Goal: Find specific page/section: Find specific page/section

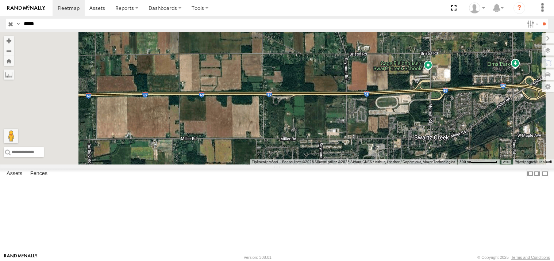
click at [8, 24] on input "button" at bounding box center [10, 24] width 9 height 11
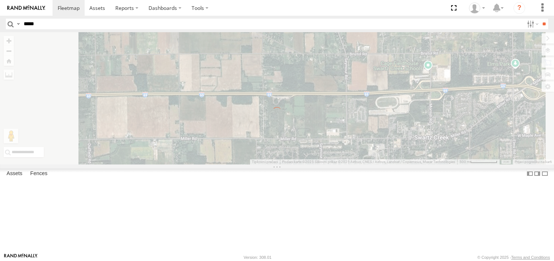
click at [30, 27] on input "*****" at bounding box center [272, 24] width 503 height 11
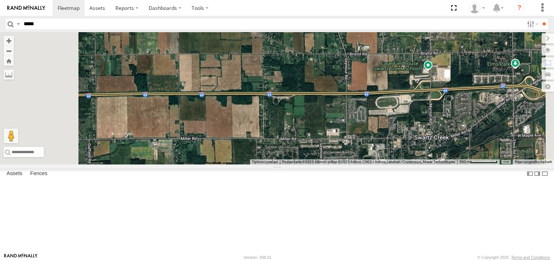
type input "*****"
click at [540, 19] on input "**" at bounding box center [544, 24] width 8 height 11
click at [12, 25] on input "button" at bounding box center [10, 24] width 9 height 11
click at [164, 157] on input "text" at bounding box center [84, 152] width 161 height 10
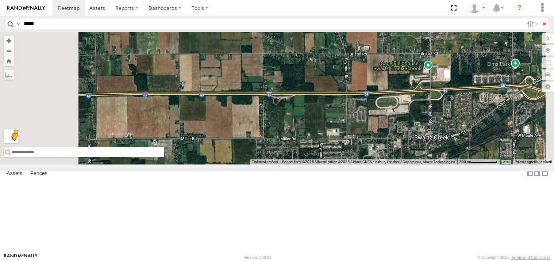
paste input "**********"
click at [164, 157] on input "**********" at bounding box center [84, 152] width 161 height 10
drag, startPoint x: 270, startPoint y: 239, endPoint x: 257, endPoint y: 242, distance: 12.7
click at [164, 157] on input "**********" at bounding box center [84, 152] width 161 height 10
type input "**********"
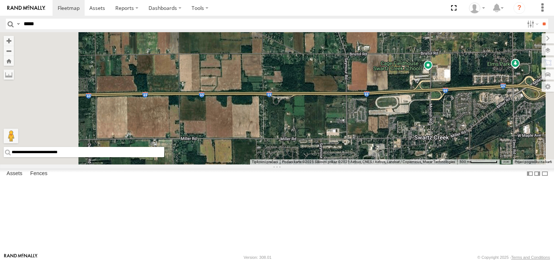
drag, startPoint x: 260, startPoint y: 240, endPoint x: 183, endPoint y: 238, distance: 77.1
click at [183, 164] on div "**********" at bounding box center [277, 98] width 554 height 132
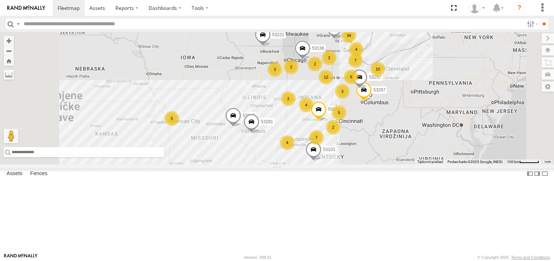
click at [164, 157] on input "text" at bounding box center [84, 152] width 161 height 10
paste input "**********"
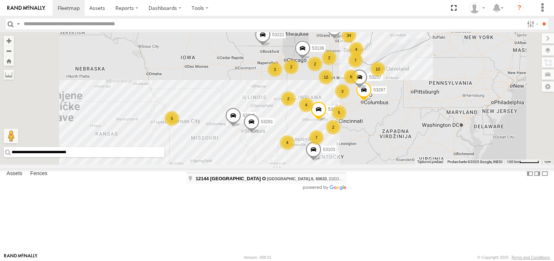
type input "**********"
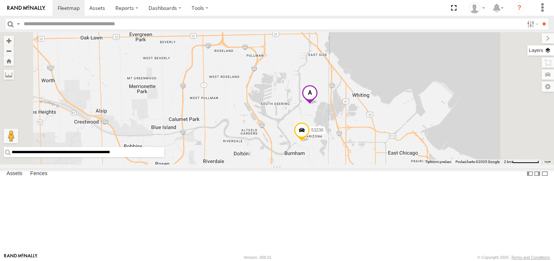
click at [550, 49] on label at bounding box center [541, 50] width 27 height 10
click at [0, 0] on span "Basemaps" at bounding box center [0, 0] width 0 height 0
click at [0, 0] on span "Satellite + Roadmap" at bounding box center [0, 0] width 0 height 0
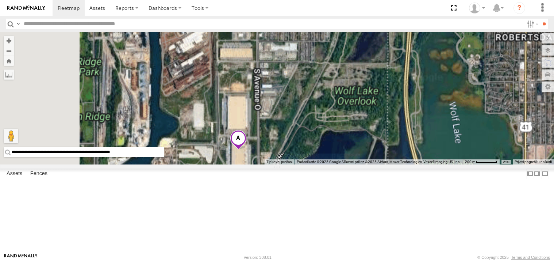
drag, startPoint x: 336, startPoint y: 57, endPoint x: 351, endPoint y: 170, distance: 113.8
click at [351, 164] on div "53216 53287 53103 53221 53257 53217 53142 53281 53136 53236 53271" at bounding box center [277, 98] width 554 height 132
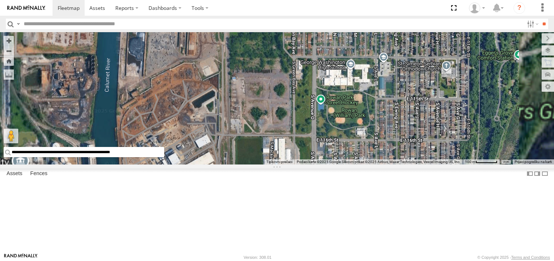
drag, startPoint x: 309, startPoint y: 103, endPoint x: 337, endPoint y: 169, distance: 71.2
click at [337, 164] on div "53216 53287 53103 53221 53257 53217 53142 53281 53136 53236 53271" at bounding box center [277, 98] width 554 height 132
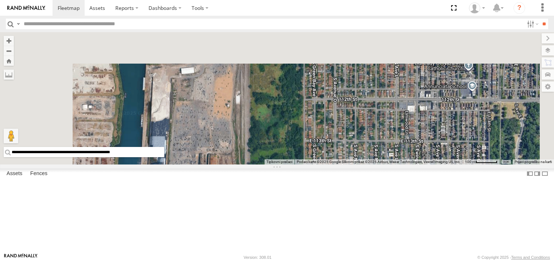
drag, startPoint x: 330, startPoint y: 104, endPoint x: 340, endPoint y: 196, distance: 92.6
click at [340, 164] on div "53216 53287 53103 53221 53257 53217 53142 53281 53136 53236 53271" at bounding box center [277, 98] width 554 height 132
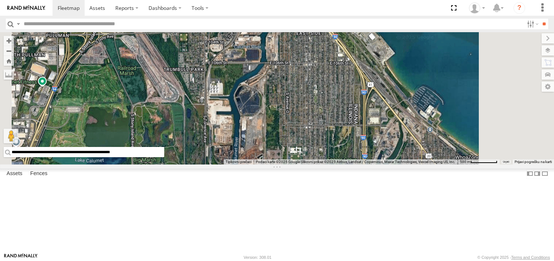
drag, startPoint x: 364, startPoint y: 154, endPoint x: 360, endPoint y: 67, distance: 87.4
click at [360, 69] on div "53216 53287 53103 53221 53257 53217 53142 53281 53136 53236 53271" at bounding box center [277, 98] width 554 height 132
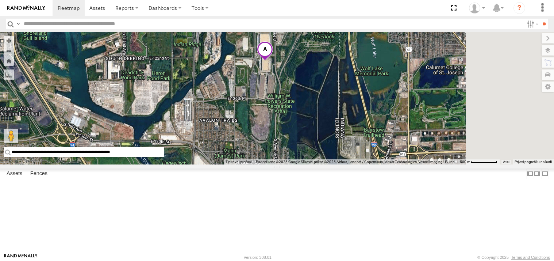
drag, startPoint x: 357, startPoint y: 156, endPoint x: 349, endPoint y: 61, distance: 95.3
click at [349, 61] on div "53216 53287 53103 53221 53257 53217 53142 53281 53136 53236 53271" at bounding box center [277, 98] width 554 height 132
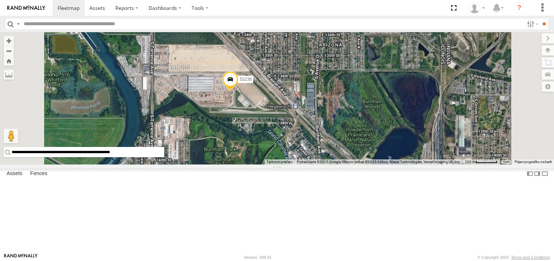
drag, startPoint x: 319, startPoint y: 65, endPoint x: 366, endPoint y: 148, distance: 95.5
click at [366, 148] on div "53216 53287 53103 53221 53257 53217 53142 53281 53136 53236 53271" at bounding box center [277, 98] width 554 height 132
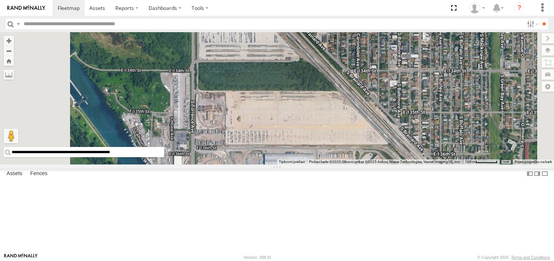
drag, startPoint x: 320, startPoint y: 102, endPoint x: 333, endPoint y: 91, distance: 17.1
click at [333, 92] on div "53216 53287 53103 53221 53257 53217 53142 53281 53136 53236 53271" at bounding box center [277, 98] width 554 height 132
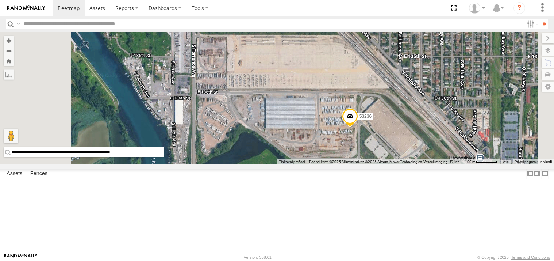
drag, startPoint x: 333, startPoint y: 162, endPoint x: 334, endPoint y: 87, distance: 75.2
click at [334, 87] on div "53216 53287 53103 53221 53257 53217 53142 53281 53136 53236 53271" at bounding box center [277, 98] width 554 height 132
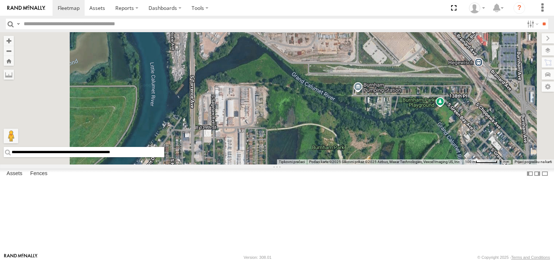
drag, startPoint x: 342, startPoint y: 144, endPoint x: 342, endPoint y: 92, distance: 51.9
click at [342, 91] on div "53216 53287 53103 53221 53257 53217 53142 53281 53136 53236 53271" at bounding box center [277, 98] width 554 height 132
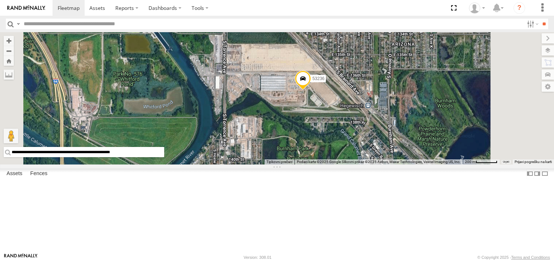
drag, startPoint x: 390, startPoint y: 84, endPoint x: 380, endPoint y: 137, distance: 54.2
click at [380, 137] on div "53216 53287 53103 53221 53257 53217 53142 53281 53136 53236 53271" at bounding box center [277, 98] width 554 height 132
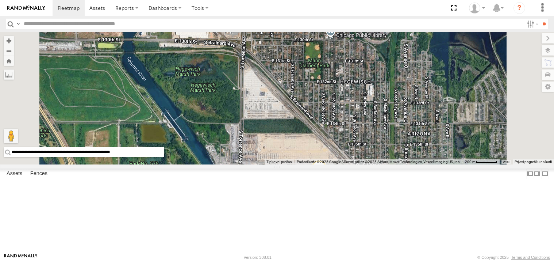
drag, startPoint x: 344, startPoint y: 85, endPoint x: 362, endPoint y: 168, distance: 84.4
click at [362, 164] on div "53216 53287 53103 53221 53257 53217 53142 53281 53136 53236 53271" at bounding box center [277, 98] width 554 height 132
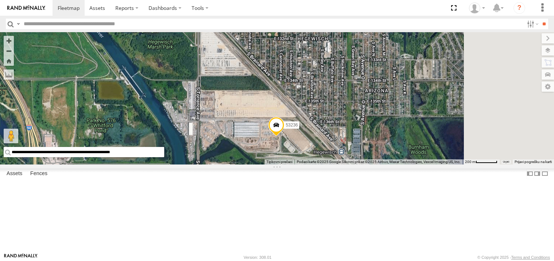
drag, startPoint x: 368, startPoint y: 219, endPoint x: 354, endPoint y: 167, distance: 53.6
click at [356, 164] on div "53216 53287 53103 53221 53257 53217 53142 53281 53136 53236 53271" at bounding box center [277, 98] width 554 height 132
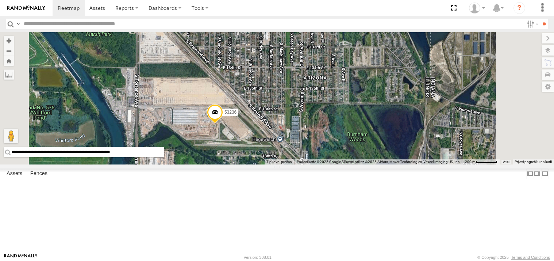
drag, startPoint x: 298, startPoint y: 202, endPoint x: 306, endPoint y: 164, distance: 39.5
click at [306, 164] on div "53216 53287 53103 53221 53257 53217 53142 53281 53136 53236 53271" at bounding box center [277, 98] width 554 height 132
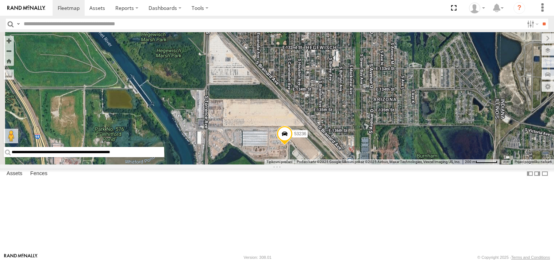
drag, startPoint x: 320, startPoint y: 149, endPoint x: 358, endPoint y: 187, distance: 53.5
click at [358, 164] on div "53216 53287 53103 53221 53257 53217 53142 53281 53136 53236 53271" at bounding box center [277, 98] width 554 height 132
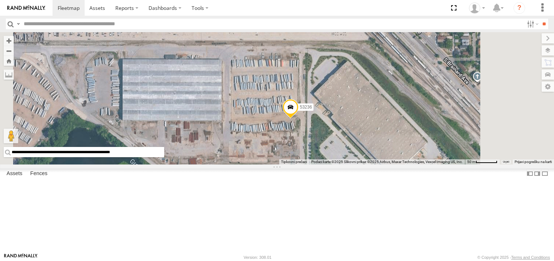
drag, startPoint x: 378, startPoint y: 199, endPoint x: 373, endPoint y: 155, distance: 44.1
click at [373, 155] on div "53216 53287 53103 53221 53257 53217 53142 53281 53136 53236 53271" at bounding box center [277, 98] width 554 height 132
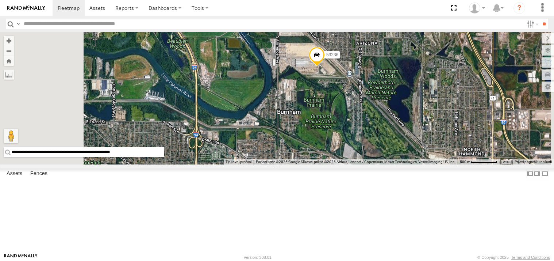
drag, startPoint x: 409, startPoint y: 185, endPoint x: 397, endPoint y: 139, distance: 47.2
click at [397, 139] on div "53216 53287 53103 53221 53257 53217 53142 53281 53136 53236 53271 53242 53290 5…" at bounding box center [277, 98] width 554 height 132
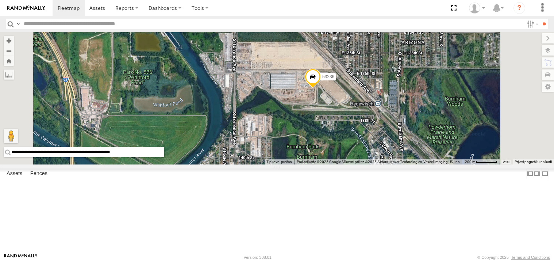
drag, startPoint x: 393, startPoint y: 99, endPoint x: 396, endPoint y: 206, distance: 107.4
click at [396, 164] on div "53216 53287 53103 53221 53257 53217 53142 53281 53136 53236 53271 53242 53290 5…" at bounding box center [277, 98] width 554 height 132
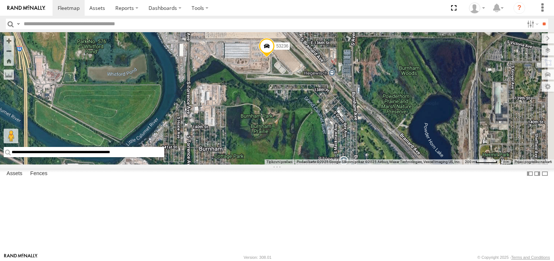
drag, startPoint x: 406, startPoint y: 174, endPoint x: 359, endPoint y: 131, distance: 63.3
click at [359, 131] on div "53216 53287 53103 53221 53257 53217 53142 53281 53136 53236 53271 53242 53290 5…" at bounding box center [277, 98] width 554 height 132
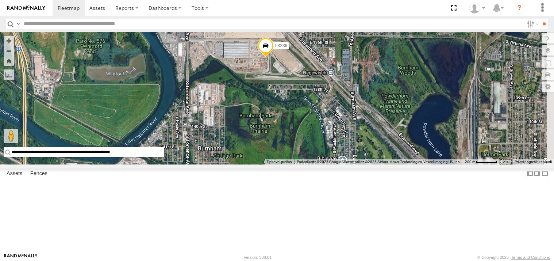
click at [274, 58] on span at bounding box center [266, 48] width 16 height 20
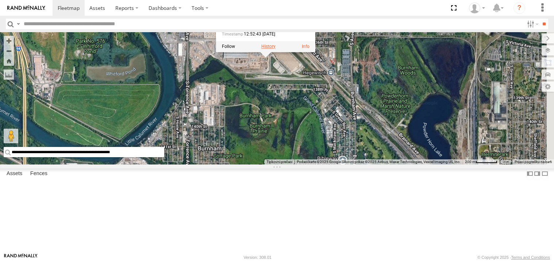
click at [276, 49] on label at bounding box center [268, 46] width 14 height 5
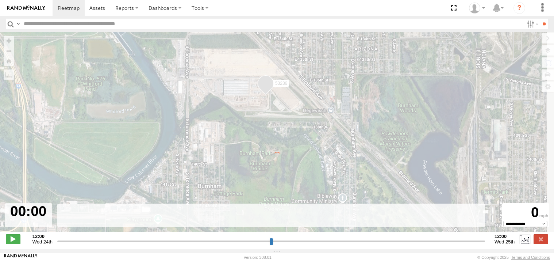
type input "**********"
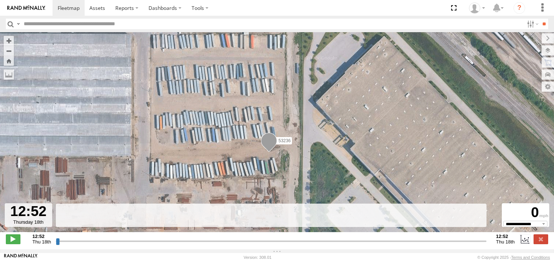
drag, startPoint x: 57, startPoint y: 244, endPoint x: 180, endPoint y: 245, distance: 123.1
click at [180, 244] on input "range" at bounding box center [271, 240] width 431 height 7
drag, startPoint x: 58, startPoint y: 242, endPoint x: 218, endPoint y: 241, distance: 160.7
click at [218, 241] on input "range" at bounding box center [271, 240] width 431 height 7
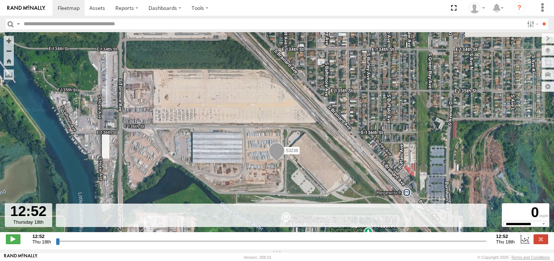
drag, startPoint x: 286, startPoint y: 129, endPoint x: 284, endPoint y: 147, distance: 18.0
click at [284, 147] on span at bounding box center [277, 152] width 16 height 20
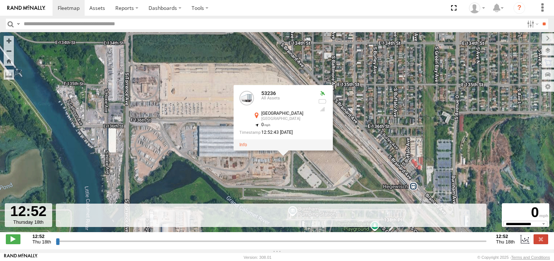
click at [363, 133] on div "53236 53236 All Assets [GEOGRAPHIC_DATA] [GEOGRAPHIC_DATA] 41.6469 , -87.55014 …" at bounding box center [277, 135] width 554 height 207
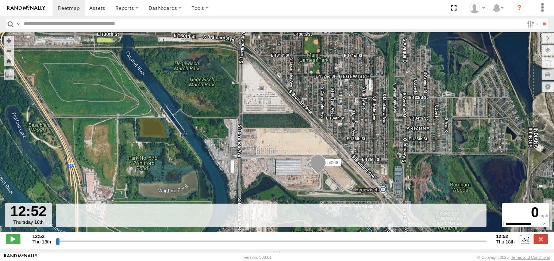
drag, startPoint x: 351, startPoint y: 116, endPoint x: 347, endPoint y: 151, distance: 35.3
click at [347, 151] on div "53236" at bounding box center [277, 135] width 554 height 207
